Goal: Use online tool/utility: Utilize a website feature to perform a specific function

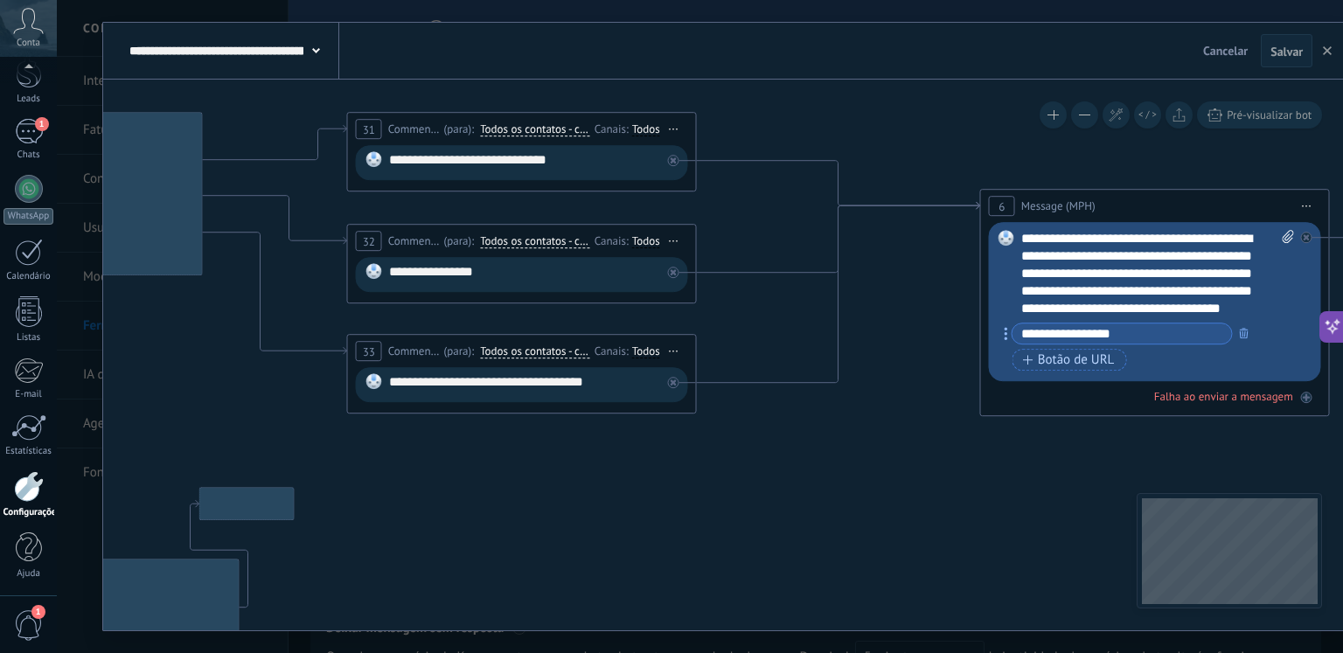
drag, startPoint x: 351, startPoint y: 531, endPoint x: 875, endPoint y: 532, distance: 524.7
click at [875, 532] on icon at bounding box center [529, 390] width 3465 height 1544
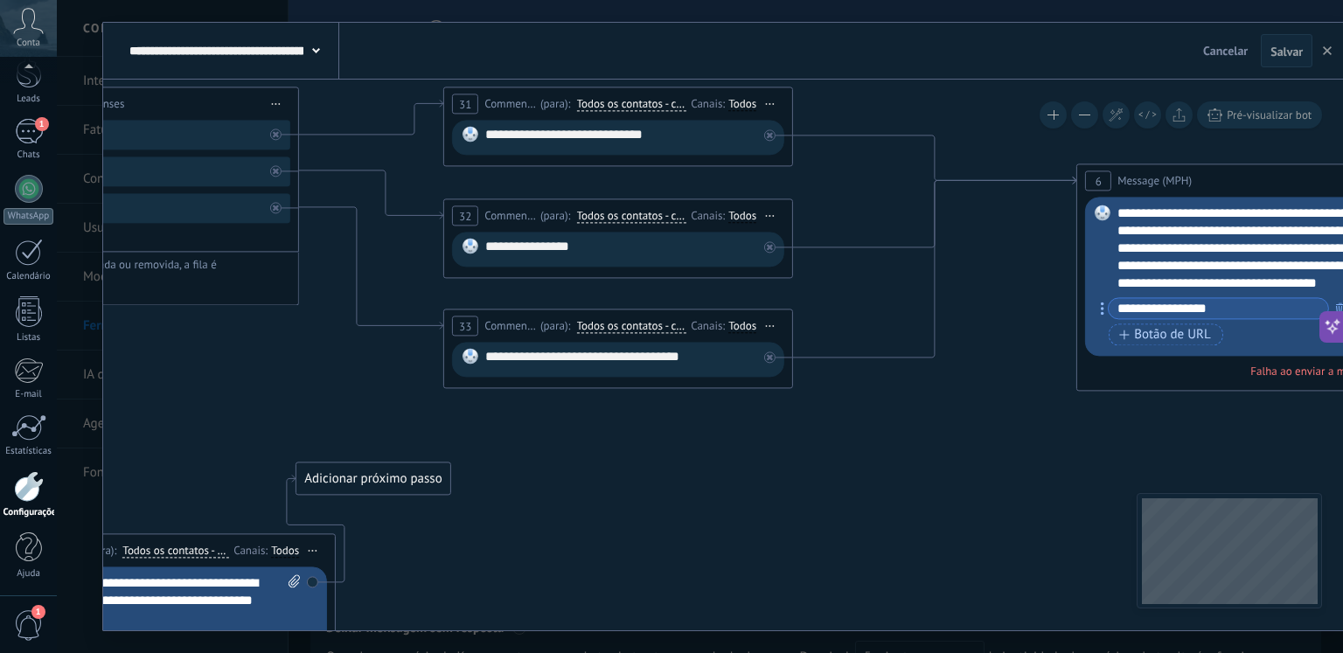
drag, startPoint x: 251, startPoint y: 406, endPoint x: 577, endPoint y: 452, distance: 329.5
click at [610, 452] on icon at bounding box center [625, 365] width 3465 height 1544
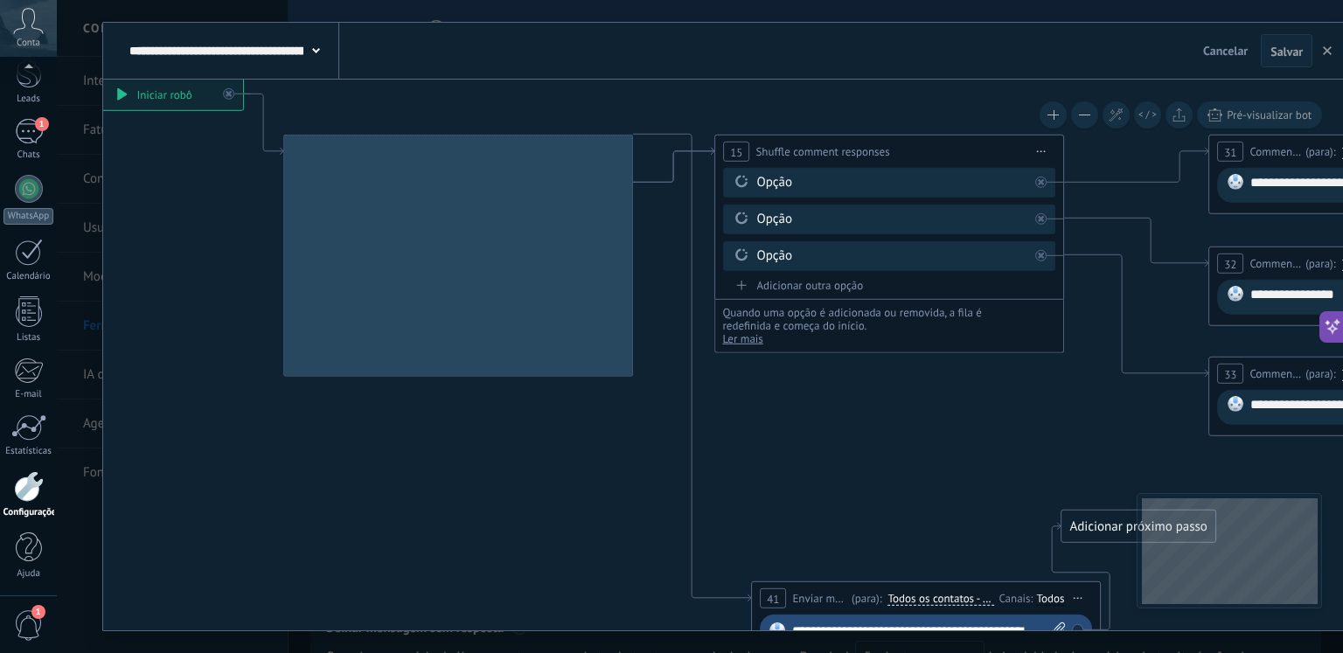
drag, startPoint x: 152, startPoint y: 441, endPoint x: 626, endPoint y: 444, distance: 474.0
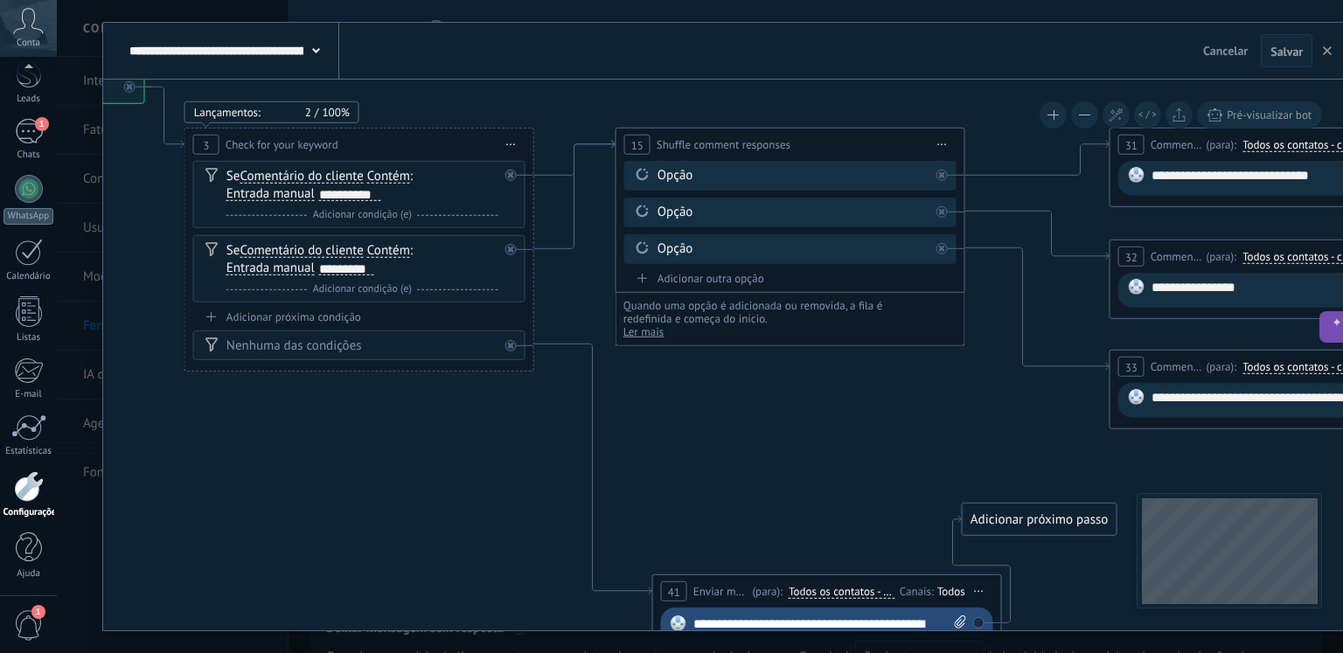
drag, startPoint x: 567, startPoint y: 493, endPoint x: 400, endPoint y: 484, distance: 167.3
click at [400, 484] on icon at bounding box center [1291, 406] width 3465 height 1544
click at [333, 314] on div "Adicionar próxima condição" at bounding box center [359, 317] width 332 height 15
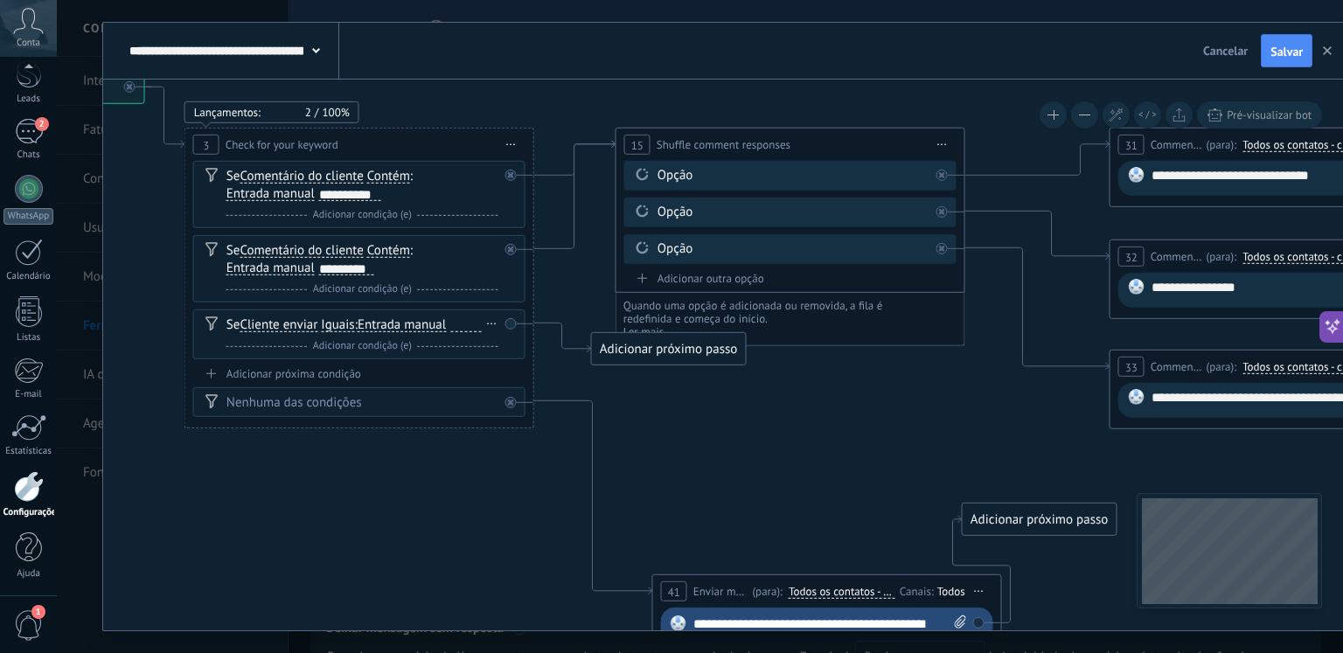
click at [261, 326] on span "Cliente enviar" at bounding box center [279, 325] width 78 height 14
click at [261, 326] on button "Cliente enviar" at bounding box center [340, 325] width 219 height 31
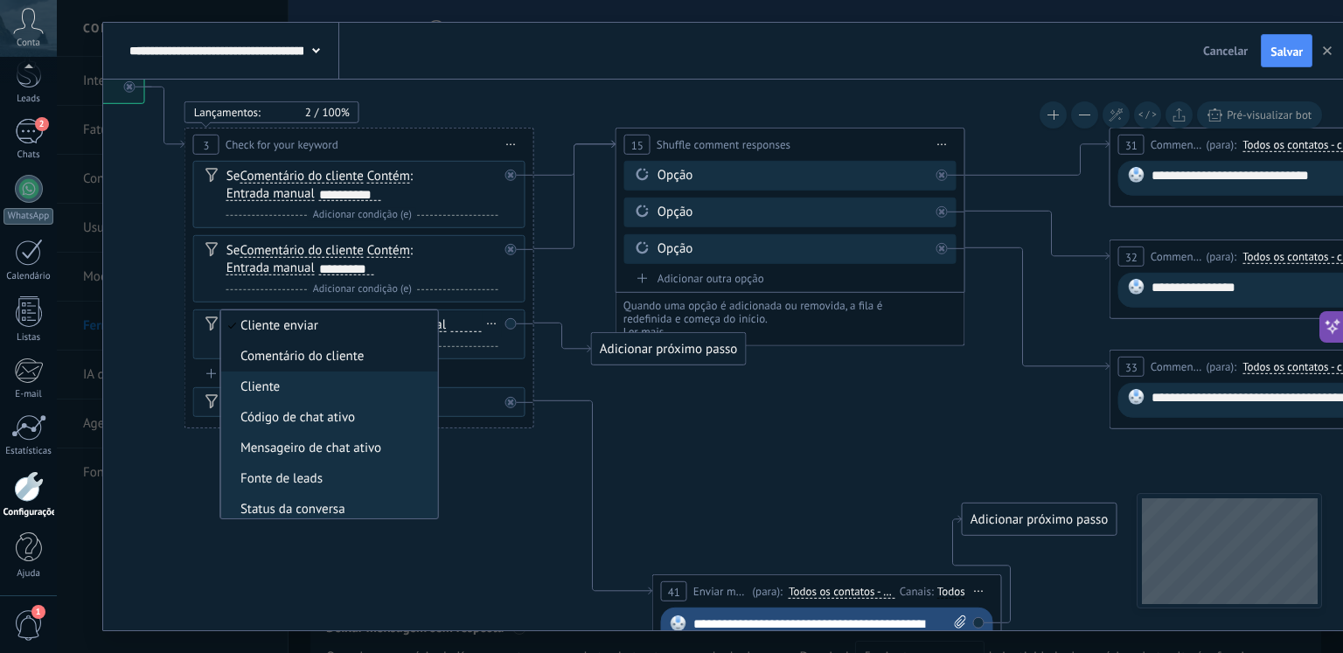
click at [282, 366] on li "Comentário do cliente" at bounding box center [328, 356] width 217 height 31
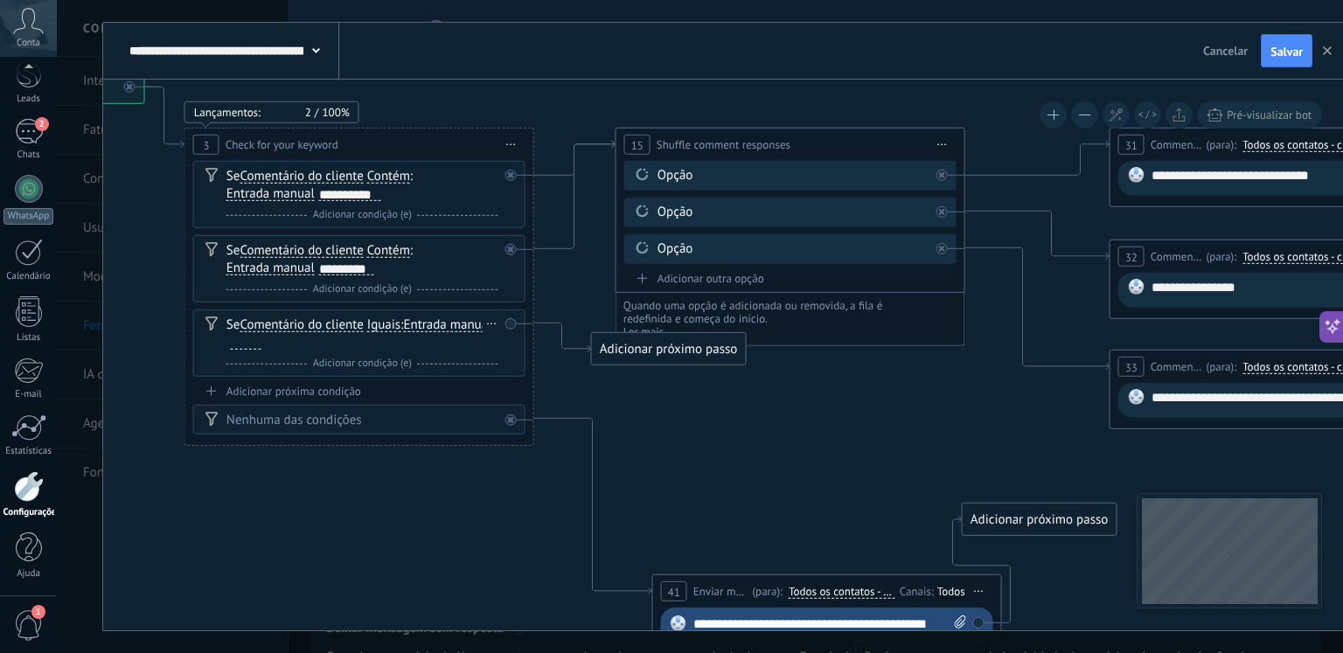
click at [388, 319] on span "Iguais" at bounding box center [383, 325] width 33 height 14
click at [388, 319] on button "Iguais" at bounding box center [468, 325] width 219 height 31
click at [399, 393] on span "Contém" at bounding box center [454, 387] width 212 height 17
click at [319, 340] on div at bounding box center [334, 343] width 31 height 14
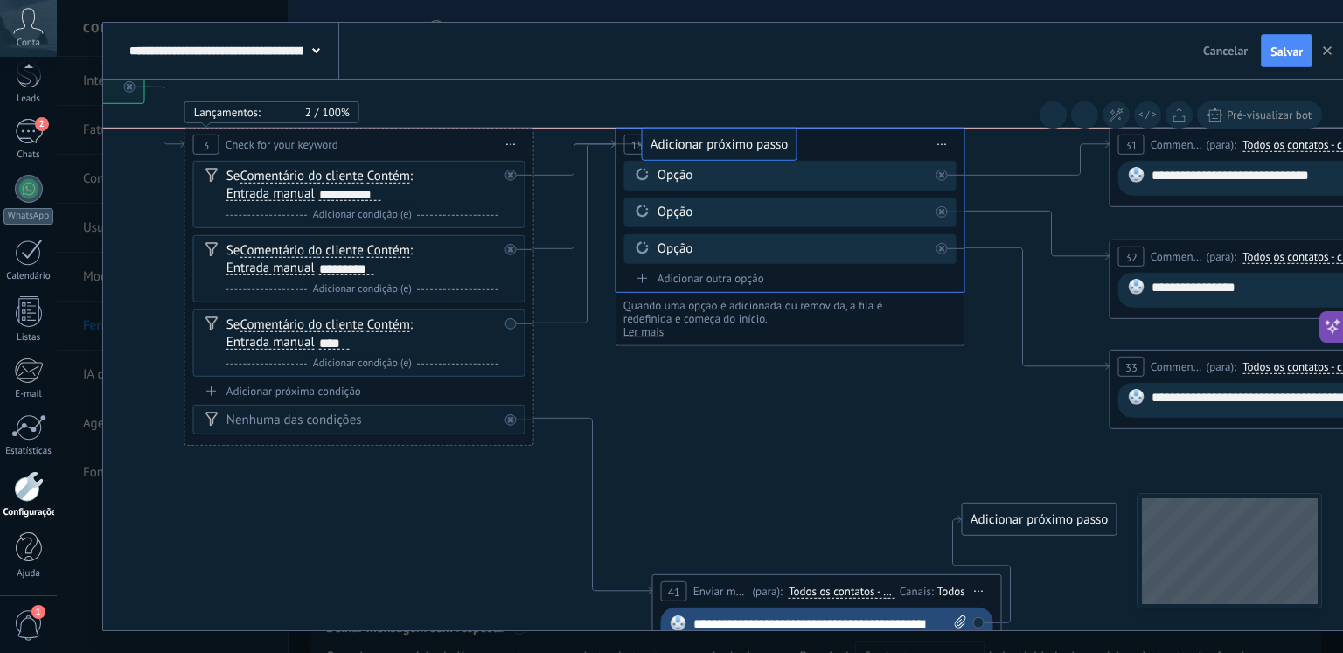
drag, startPoint x: 664, startPoint y: 340, endPoint x: 715, endPoint y: 129, distance: 216.8
click at [1295, 45] on span "Salvar" at bounding box center [1287, 51] width 32 height 12
click at [326, 387] on div "Adicionar próxima condição" at bounding box center [359, 391] width 332 height 15
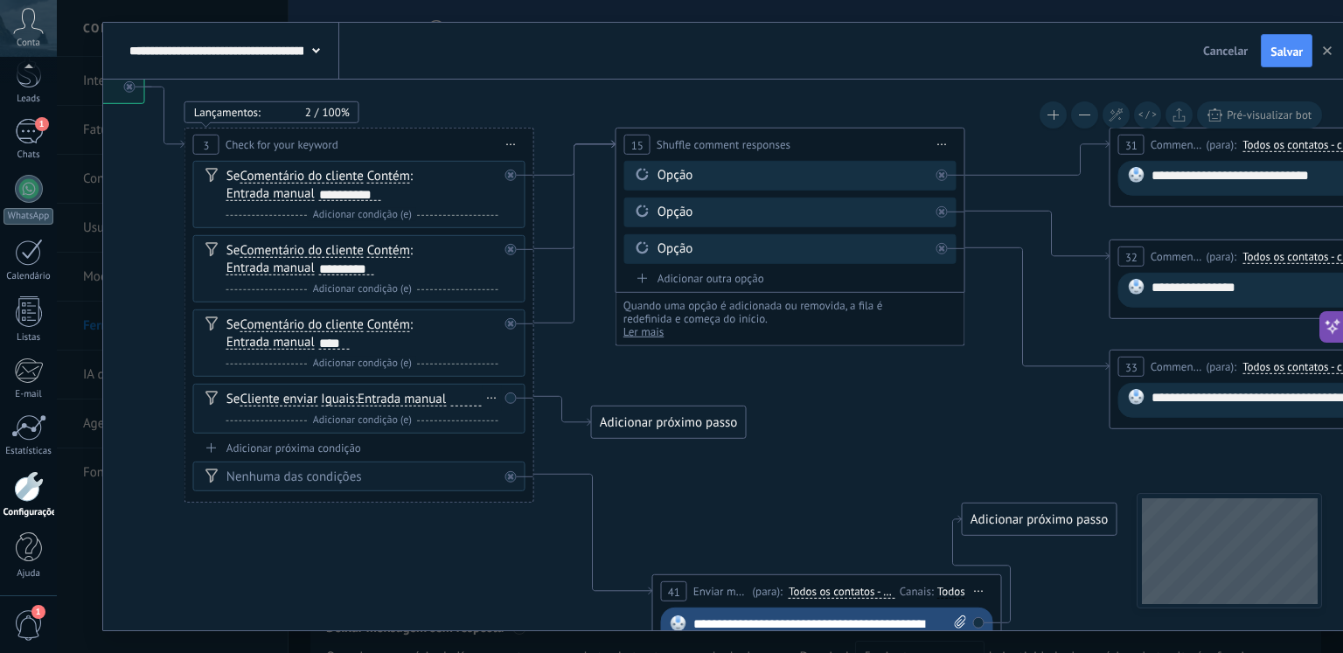
click at [266, 395] on span "Cliente enviar" at bounding box center [279, 400] width 78 height 14
click at [266, 395] on button "Cliente enviar" at bounding box center [340, 399] width 219 height 31
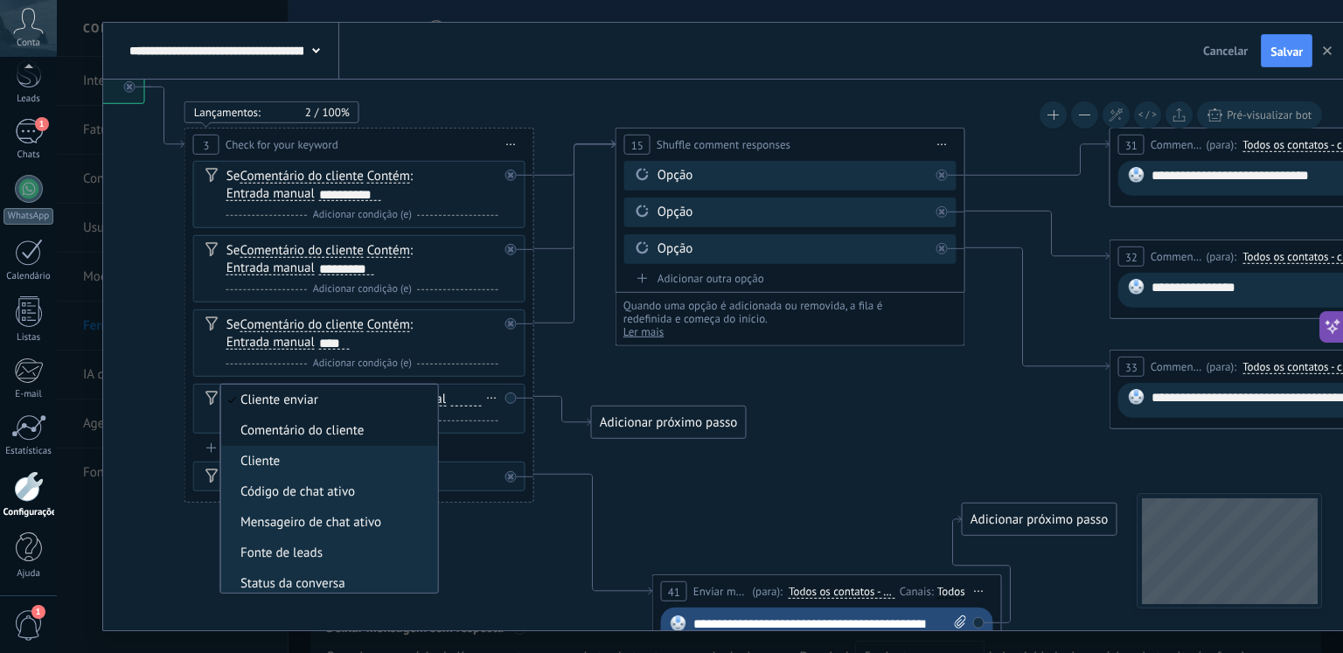
click at [315, 437] on span "Comentário do cliente" at bounding box center [326, 430] width 212 height 17
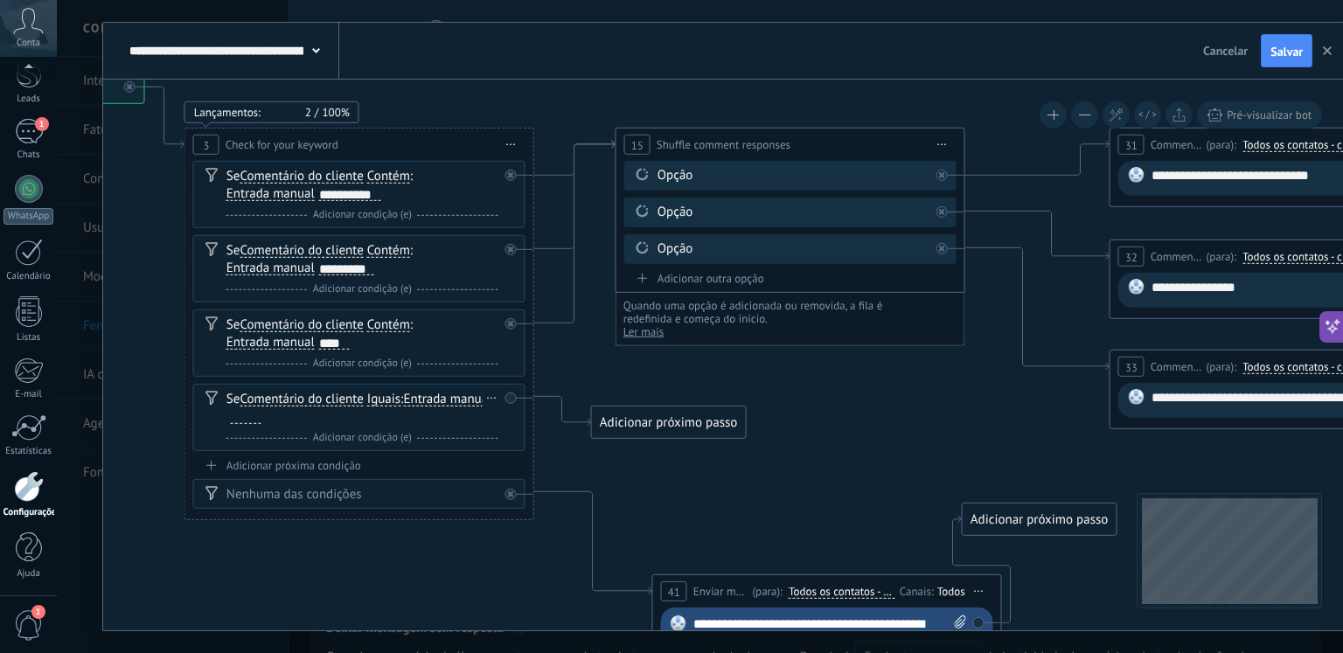
click at [394, 400] on span "Iguais" at bounding box center [383, 400] width 33 height 14
click at [394, 400] on button "Iguais" at bounding box center [468, 399] width 219 height 31
click at [388, 462] on span "Contém" at bounding box center [454, 461] width 212 height 17
click at [329, 417] on div at bounding box center [334, 417] width 31 height 14
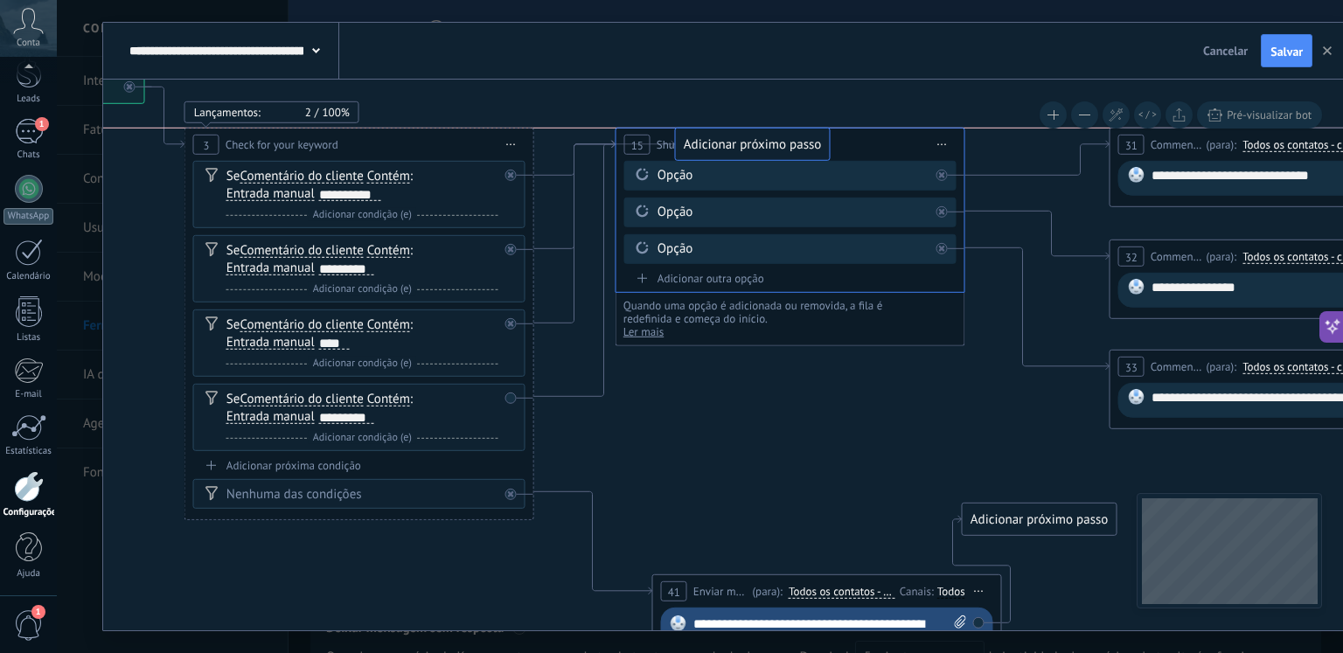
drag, startPoint x: 635, startPoint y: 419, endPoint x: 720, endPoint y: 146, distance: 285.7
click at [1286, 50] on span "Salvar" at bounding box center [1287, 51] width 32 height 12
click at [316, 461] on div "Adicionar próxima condição" at bounding box center [359, 465] width 332 height 15
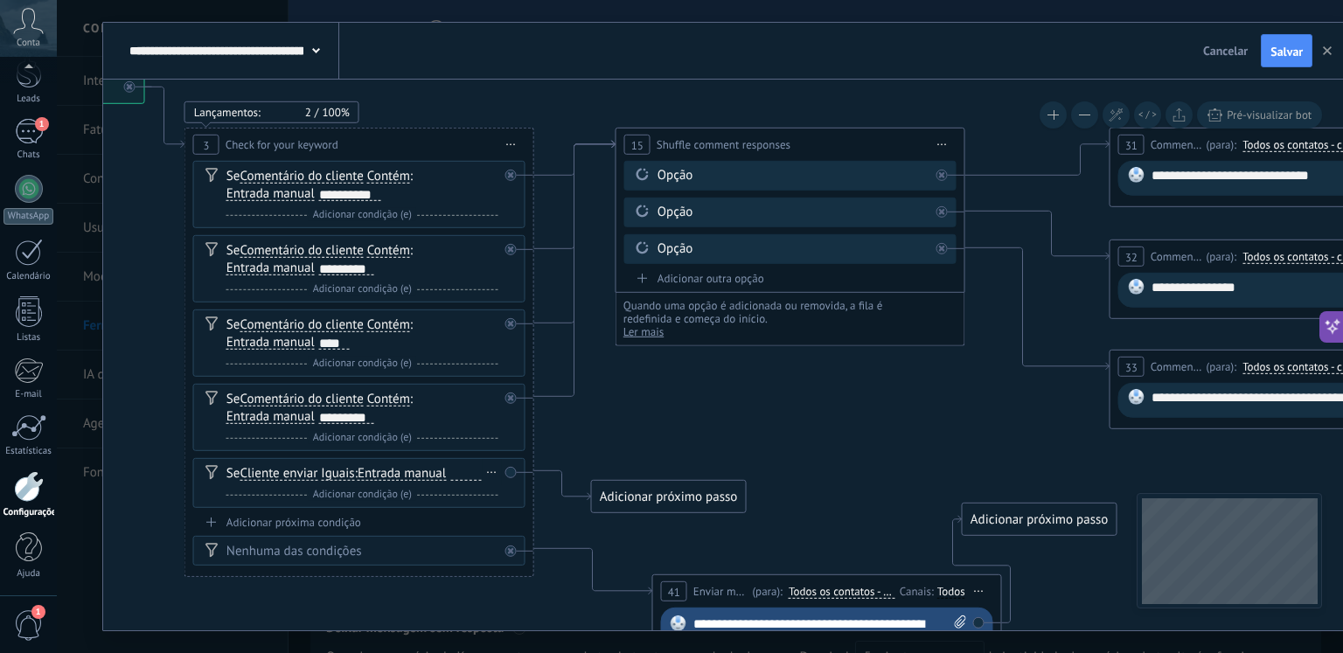
click at [280, 478] on span "Cliente enviar" at bounding box center [279, 474] width 78 height 14
click at [280, 478] on button "Cliente enviar" at bounding box center [340, 473] width 219 height 31
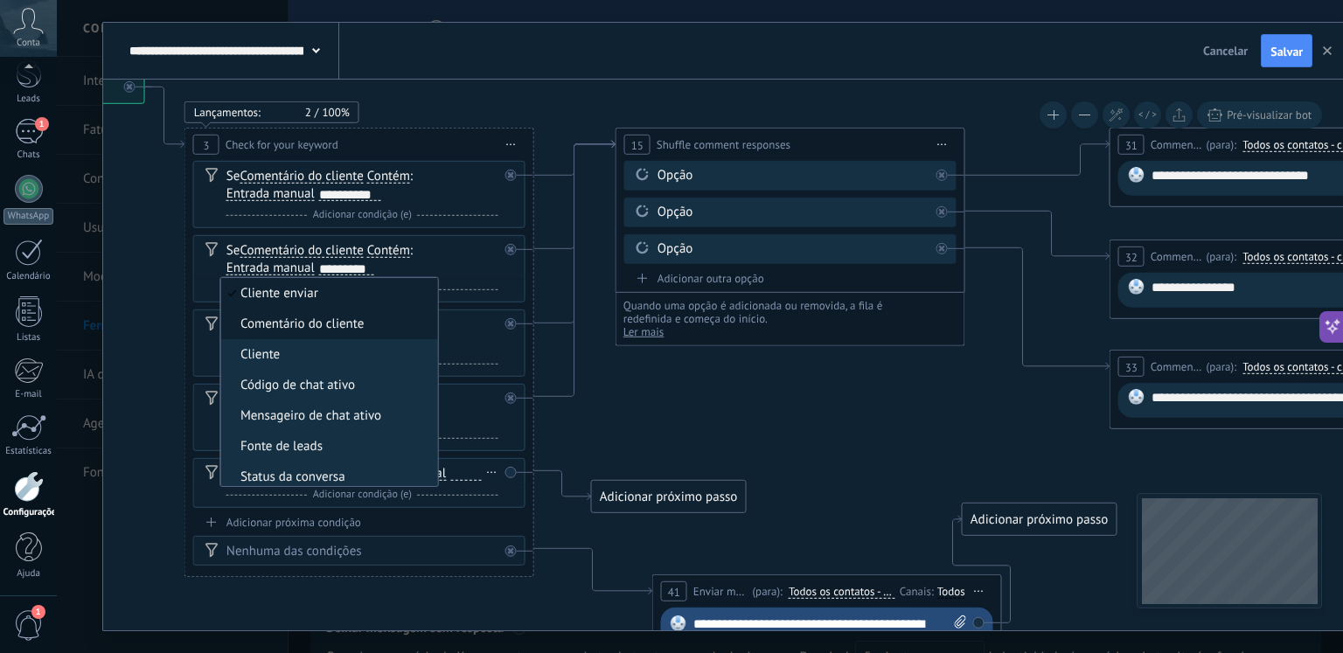
click at [314, 324] on span "Comentário do cliente" at bounding box center [326, 324] width 212 height 17
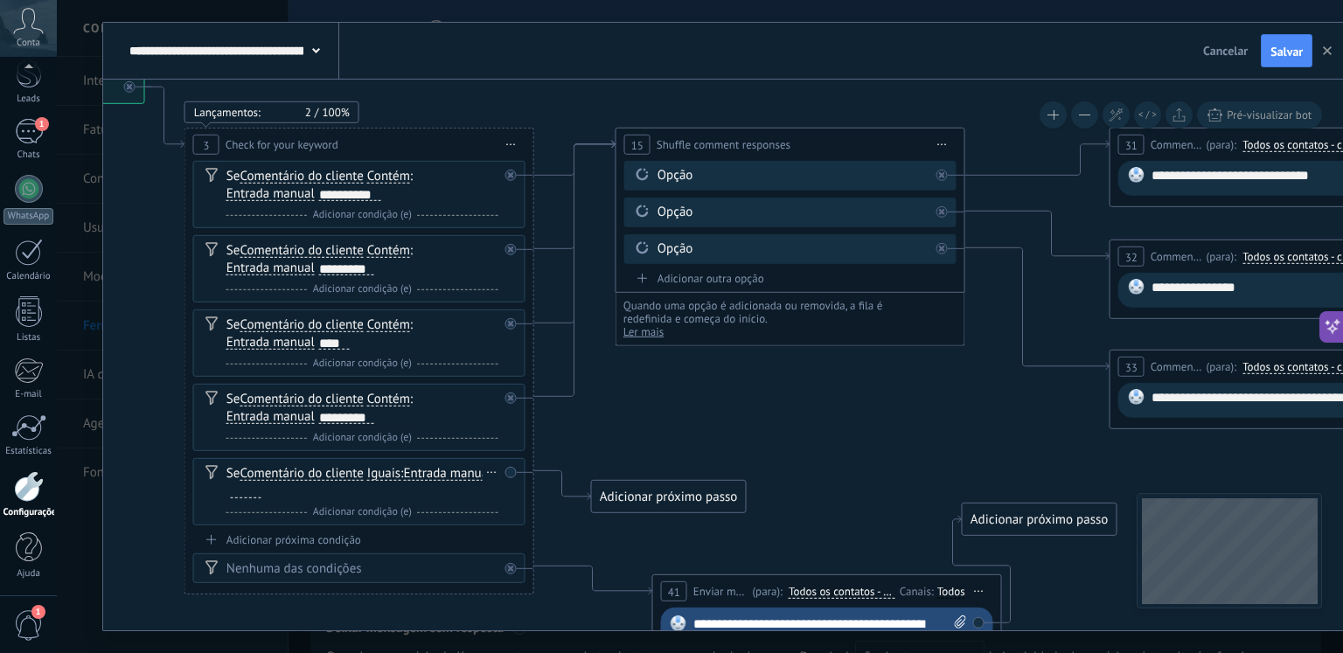
click at [380, 472] on span "Iguais" at bounding box center [383, 474] width 33 height 14
click at [380, 472] on button "Iguais" at bounding box center [468, 473] width 219 height 31
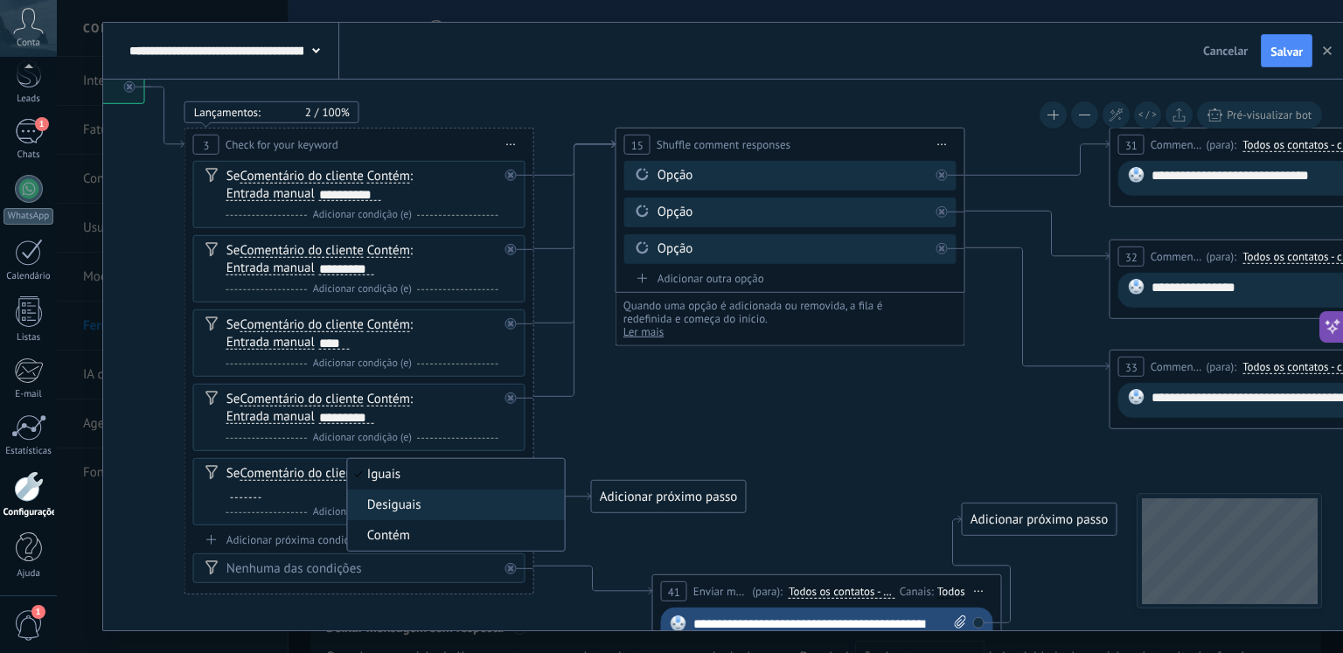
click at [395, 539] on span "Contém" at bounding box center [454, 535] width 212 height 17
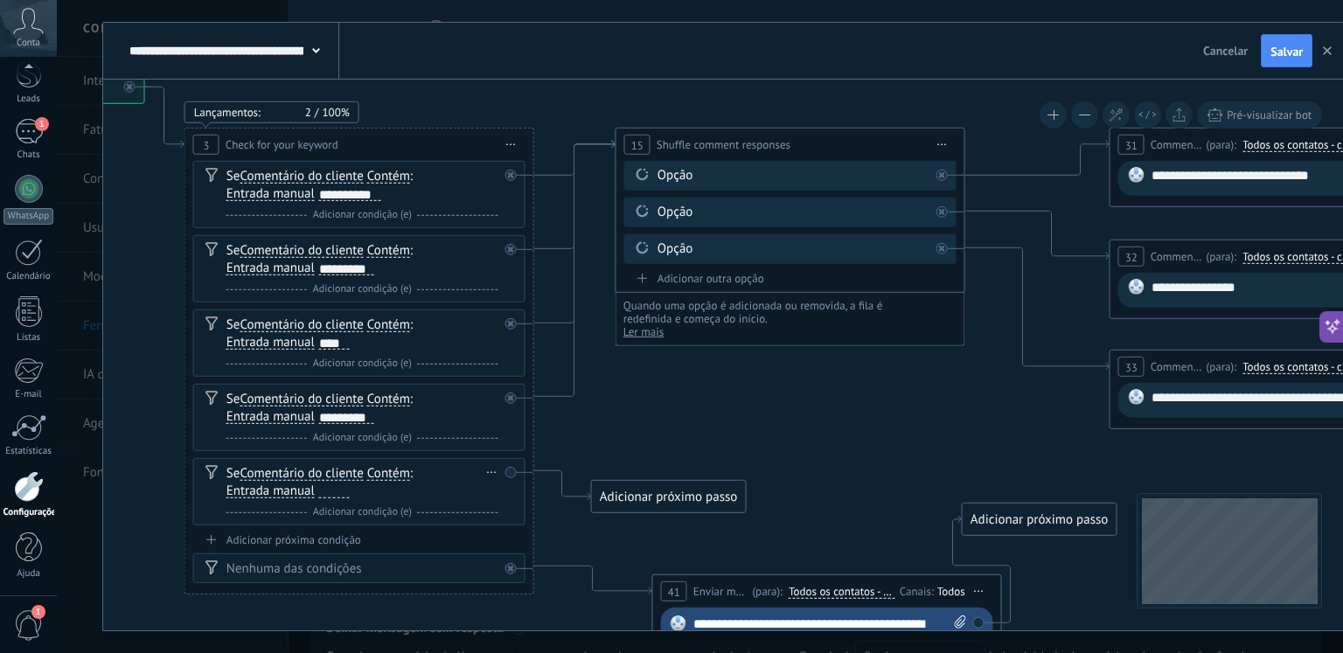
click at [321, 488] on div at bounding box center [334, 491] width 31 height 14
click at [662, 400] on icon at bounding box center [1291, 406] width 3465 height 1544
drag, startPoint x: 659, startPoint y: 493, endPoint x: 709, endPoint y: 140, distance: 356.9
click at [1298, 52] on span "Salvar" at bounding box center [1287, 51] width 32 height 12
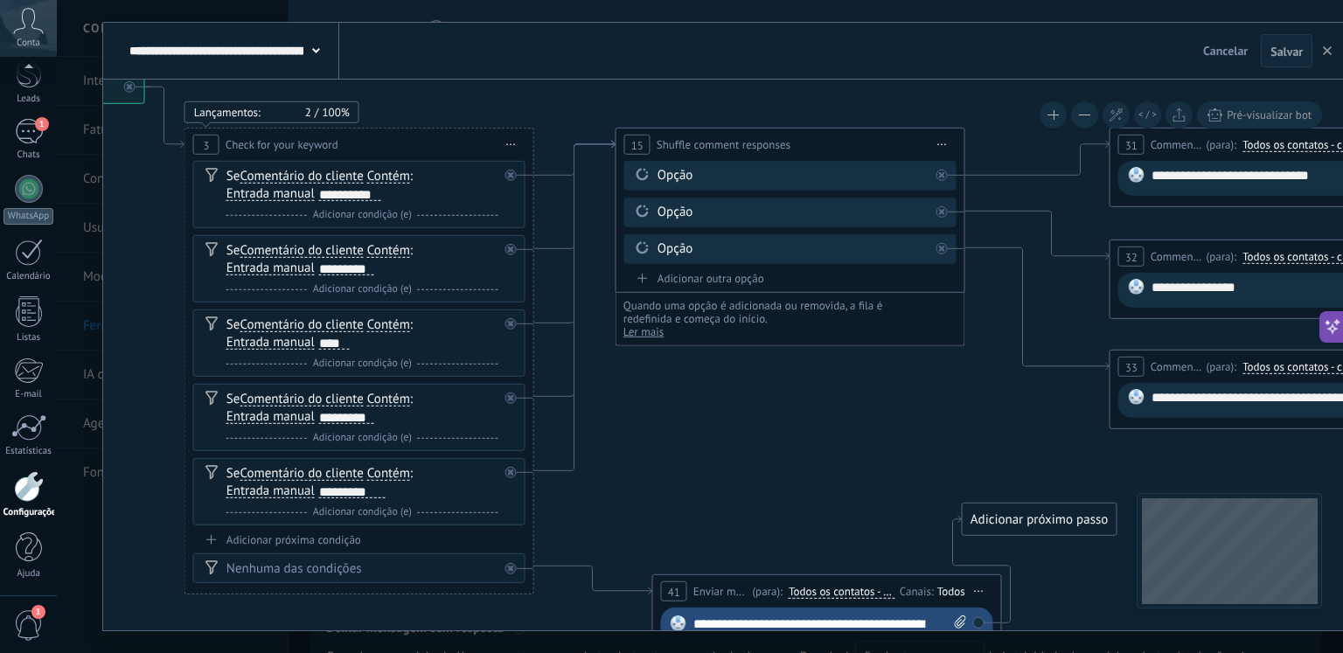
click at [759, 485] on icon at bounding box center [1291, 406] width 3465 height 1544
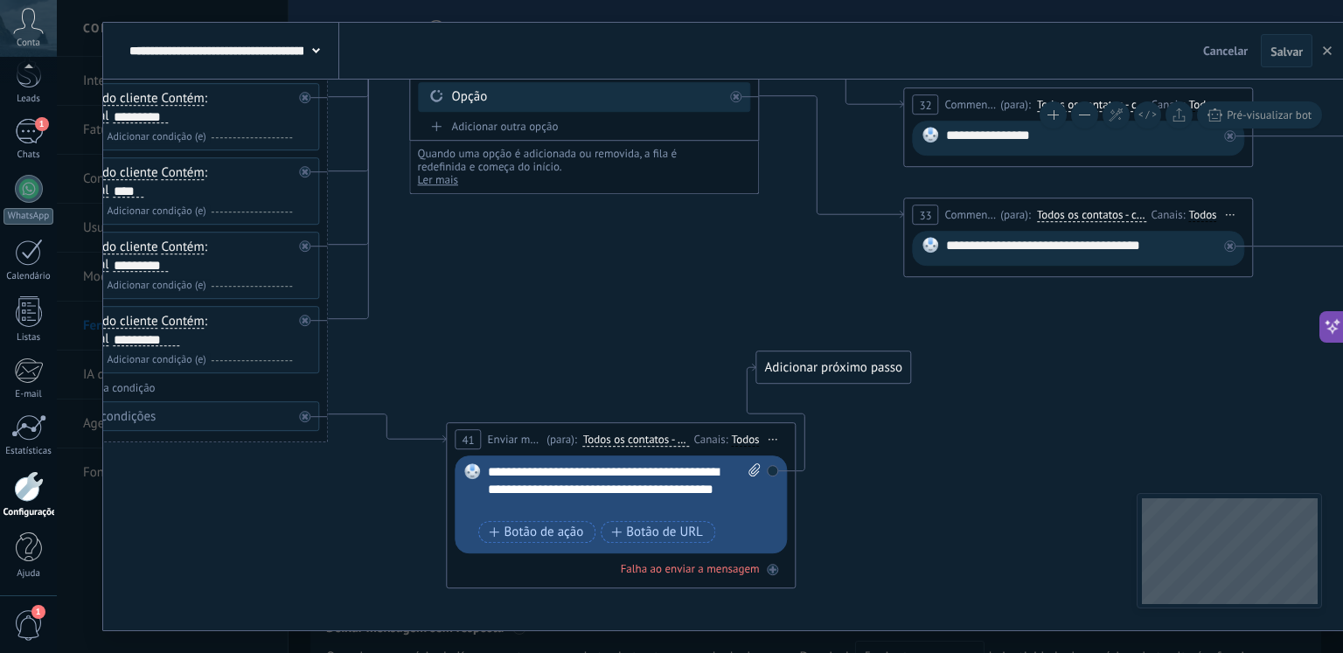
drag, startPoint x: 777, startPoint y: 478, endPoint x: 542, endPoint y: 309, distance: 289.3
click at [525, 311] on icon at bounding box center [1086, 253] width 3465 height 1544
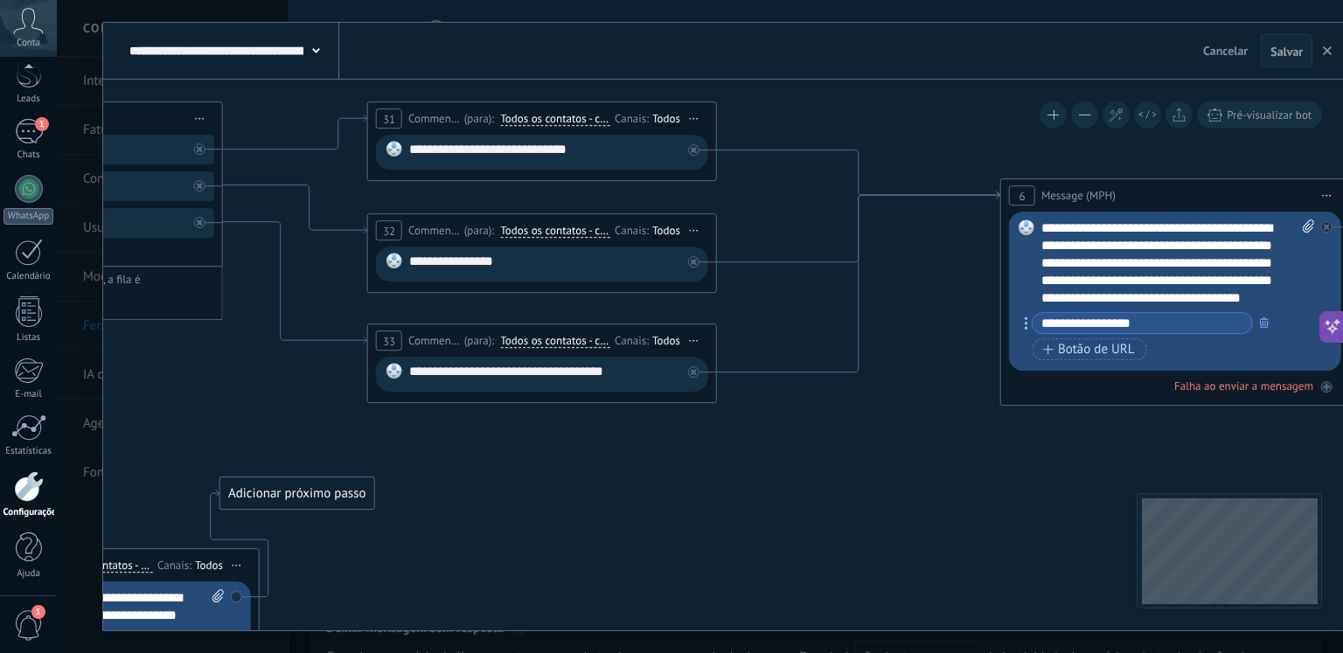
drag, startPoint x: 1123, startPoint y: 332, endPoint x: 610, endPoint y: 484, distance: 535.2
click at [610, 484] on icon at bounding box center [549, 379] width 3465 height 1544
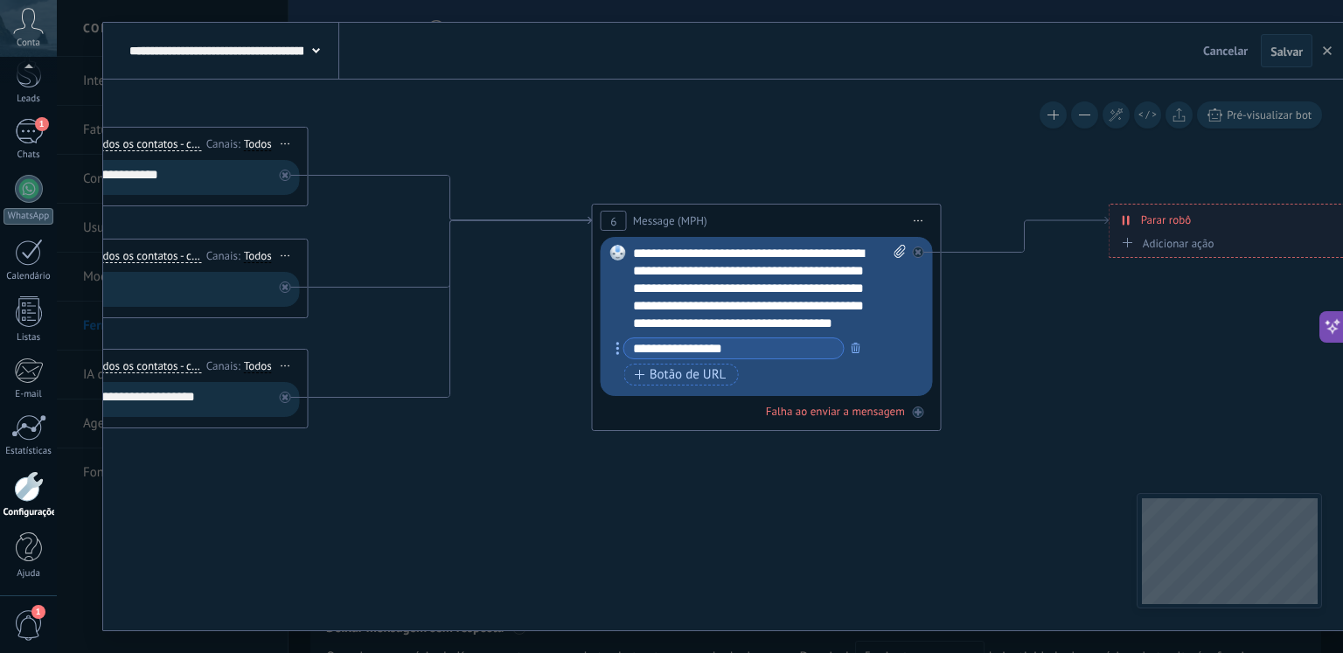
drag, startPoint x: 1014, startPoint y: 515, endPoint x: 628, endPoint y: 531, distance: 386.9
click at [628, 531] on icon at bounding box center [140, 405] width 3465 height 1544
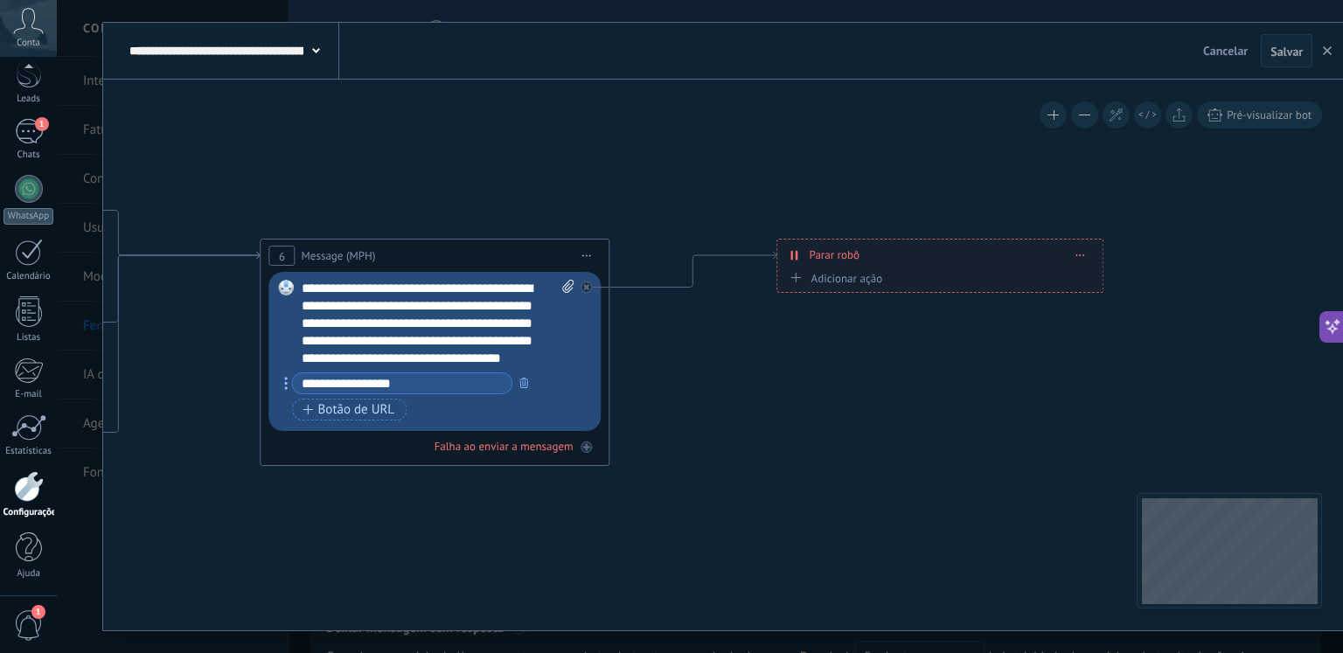
drag, startPoint x: 1063, startPoint y: 486, endPoint x: 728, endPoint y: 521, distance: 337.6
